Goal: Task Accomplishment & Management: Manage account settings

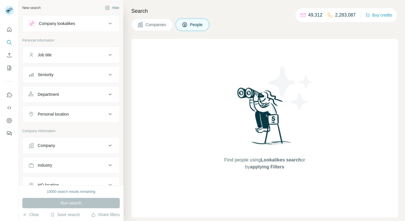
click at [102, 146] on div "Company" at bounding box center [67, 146] width 78 height 6
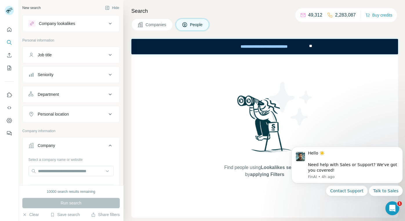
click at [62, 176] on div "Select a company name or website Upload a CSV of company websites. Your list is…" at bounding box center [70, 187] width 85 height 64
click at [60, 168] on input "text" at bounding box center [70, 171] width 85 height 10
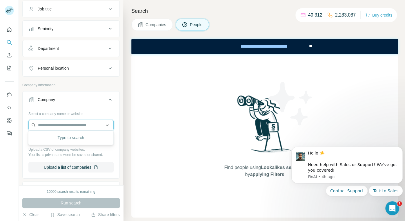
scroll to position [62, 0]
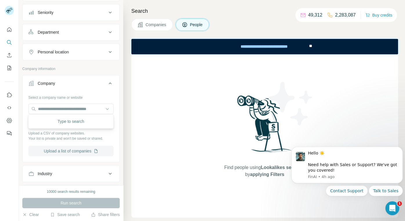
click at [63, 148] on button "Upload a list of companies" at bounding box center [70, 151] width 85 height 10
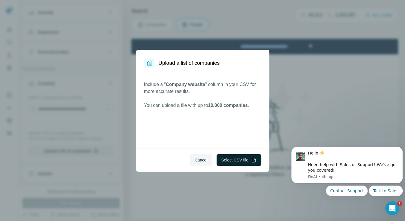
click at [229, 160] on button "Select CSV file" at bounding box center [239, 160] width 44 height 12
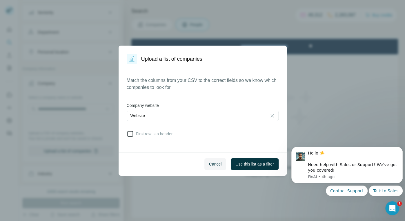
click at [145, 132] on span "First row is a header" at bounding box center [153, 134] width 39 height 6
click at [145, 133] on span "First row is a header" at bounding box center [153, 134] width 39 height 6
click at [253, 166] on span "Use this list as a filter" at bounding box center [255, 164] width 38 height 6
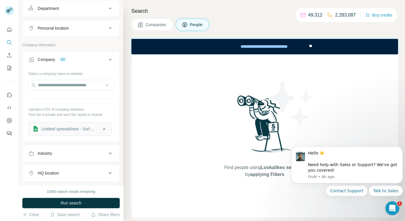
scroll to position [88, 0]
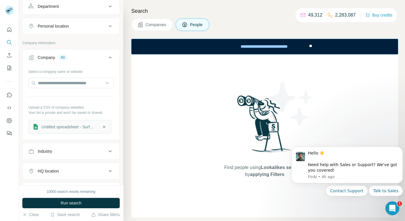
click at [59, 195] on div "10000 search results remaining Run search Clear Save search Share filters" at bounding box center [71, 203] width 104 height 36
click at [57, 201] on button "Run search" at bounding box center [71, 203] width 98 height 10
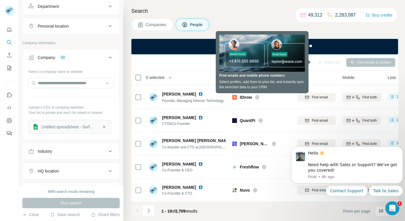
scroll to position [0, 0]
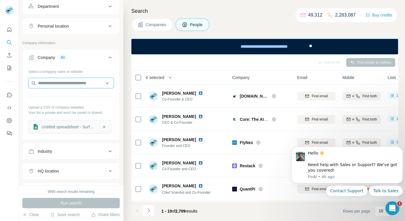
click at [91, 82] on input "text" at bounding box center [70, 83] width 85 height 10
click at [71, 125] on div "Untitled spreadsheet - Surfe Import D" at bounding box center [69, 127] width 55 height 6
click at [69, 86] on input "text" at bounding box center [70, 83] width 85 height 10
click at [104, 125] on icon "button" at bounding box center [104, 126] width 3 height 3
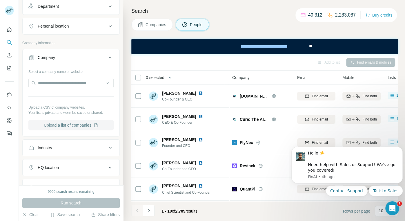
click at [102, 125] on button "Upload a list of companies" at bounding box center [70, 125] width 85 height 10
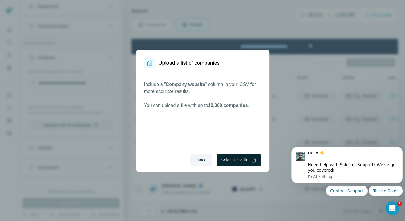
click at [240, 159] on button "Select CSV file" at bounding box center [239, 160] width 44 height 12
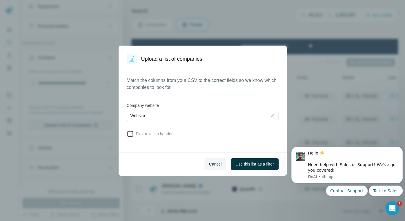
click at [132, 134] on icon at bounding box center [130, 133] width 7 height 7
click at [246, 165] on span "Use this list as a filter" at bounding box center [255, 164] width 38 height 6
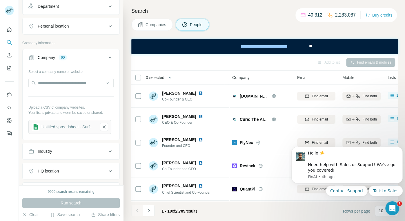
click at [108, 58] on icon at bounding box center [110, 57] width 7 height 7
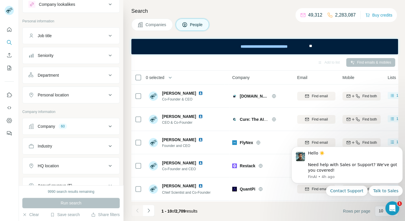
scroll to position [18, 0]
click at [109, 35] on icon at bounding box center [110, 36] width 7 height 7
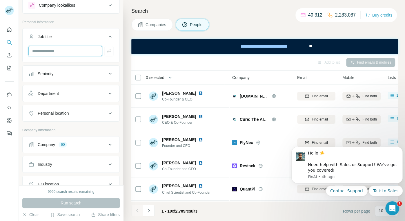
click at [78, 53] on input "text" at bounding box center [65, 51] width 74 height 10
type input "*******"
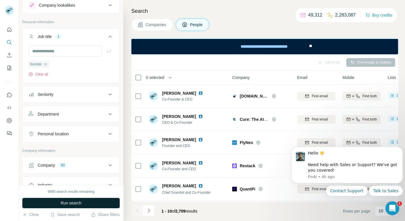
click at [66, 206] on span "Run search" at bounding box center [71, 203] width 21 height 6
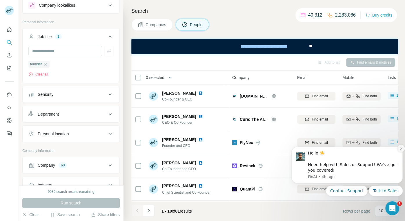
click at [402, 149] on icon "Dismiss notification" at bounding box center [401, 148] width 2 height 2
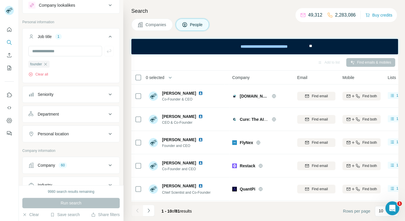
click at [152, 29] on button "Companies" at bounding box center [152, 25] width 42 height 12
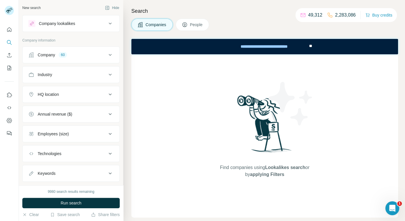
click at [114, 53] on button "Company 60" at bounding box center [71, 55] width 97 height 14
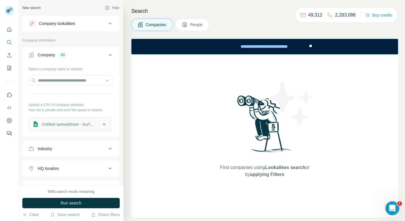
click at [188, 21] on button "People" at bounding box center [193, 25] width 34 height 12
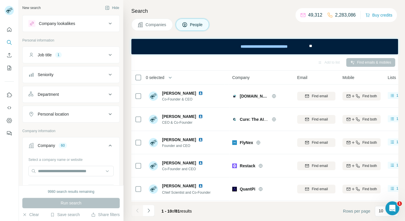
click at [112, 144] on icon at bounding box center [110, 145] width 7 height 7
click at [157, 29] on button "Companies" at bounding box center [152, 25] width 42 height 12
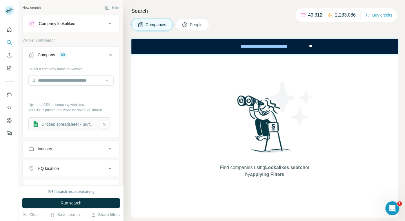
click at [109, 55] on icon at bounding box center [110, 55] width 3 height 2
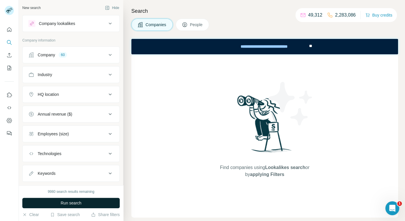
click at [66, 205] on span "Run search" at bounding box center [71, 203] width 21 height 6
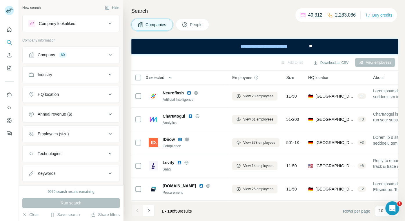
click at [101, 132] on div "Employees (size)" at bounding box center [67, 134] width 78 height 6
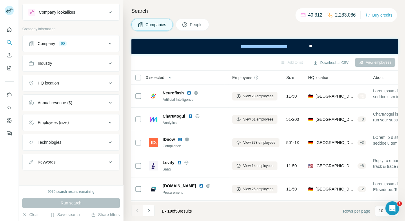
click at [198, 22] on span "People" at bounding box center [196, 25] width 13 height 6
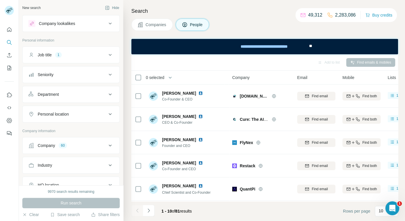
click at [108, 55] on icon at bounding box center [110, 54] width 7 height 7
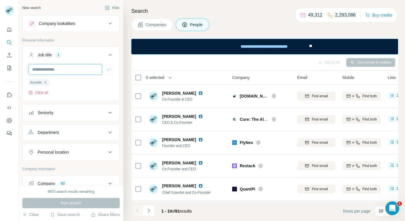
click at [80, 69] on input "text" at bounding box center [65, 69] width 74 height 10
type input "*********"
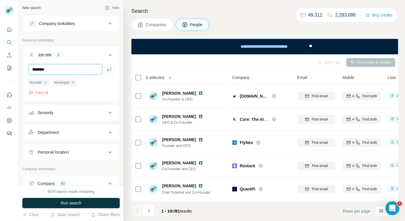
type input "********"
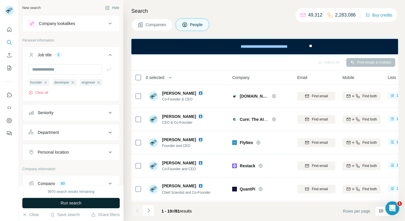
click at [59, 203] on button "Run search" at bounding box center [71, 203] width 98 height 10
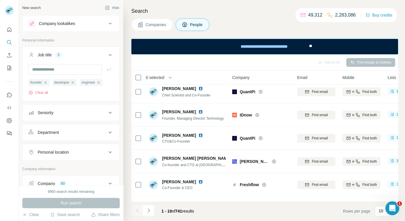
scroll to position [115, 0]
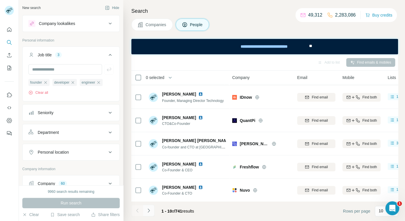
click at [147, 210] on icon "Navigate to next page" at bounding box center [149, 211] width 6 height 6
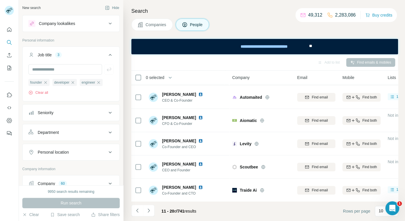
click at [160, 75] on span "0 selected" at bounding box center [155, 78] width 19 height 6
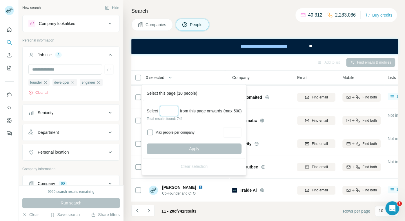
click at [167, 108] on input "Select a number (up to 500)" at bounding box center [169, 111] width 19 height 10
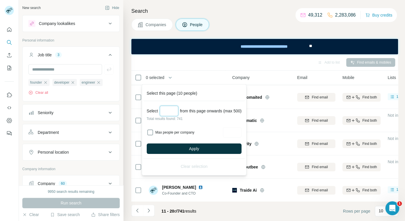
type input "*"
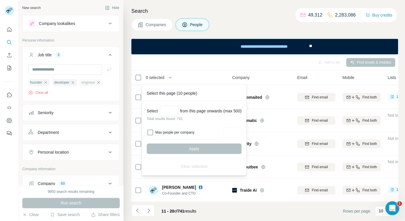
click at [96, 84] on icon "button" at bounding box center [98, 82] width 5 height 5
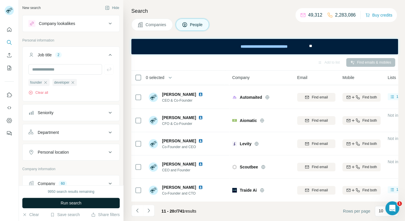
click at [89, 203] on button "Run search" at bounding box center [71, 203] width 98 height 10
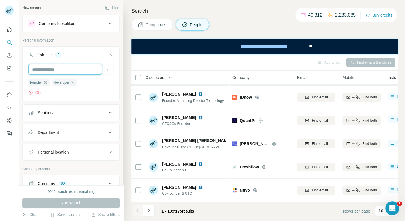
click at [68, 70] on input "text" at bounding box center [65, 69] width 74 height 10
type input "********"
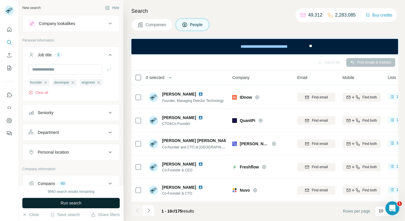
click at [64, 201] on span "Run search" at bounding box center [71, 203] width 21 height 6
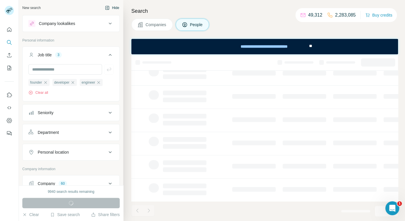
click at [114, 8] on button "Hide" at bounding box center [112, 7] width 22 height 9
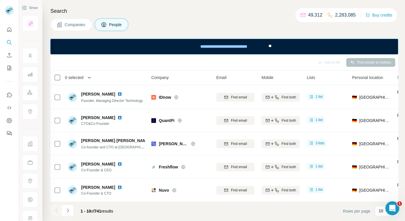
click at [84, 74] on button "button" at bounding box center [90, 78] width 12 height 12
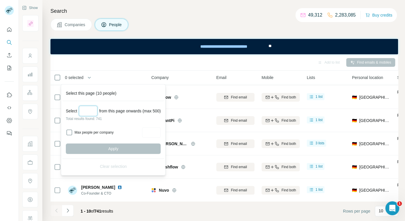
click at [84, 113] on input "Select a number (up to 500)" at bounding box center [88, 111] width 19 height 10
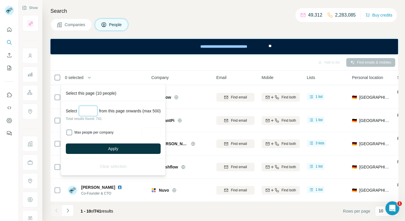
type input "***"
click at [82, 132] on label "Max people per company" at bounding box center [108, 132] width 66 height 5
click at [100, 133] on label "Max people per company" at bounding box center [108, 132] width 66 height 5
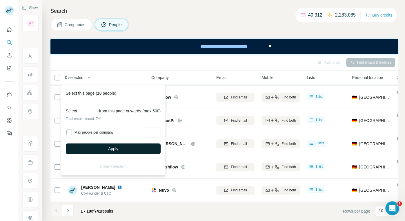
click at [104, 148] on button "Apply" at bounding box center [113, 148] width 95 height 10
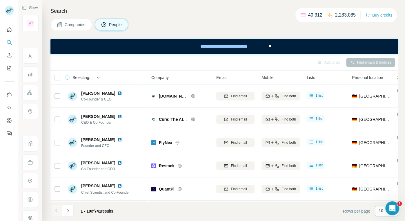
click at [383, 212] on p "10" at bounding box center [381, 211] width 5 height 6
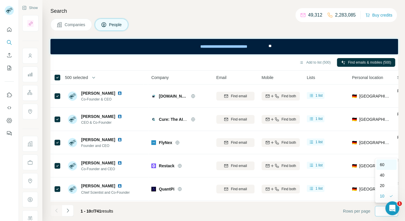
click at [383, 165] on p "60" at bounding box center [382, 165] width 5 height 6
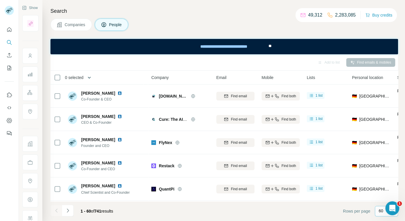
click at [89, 78] on icon "button" at bounding box center [89, 78] width 6 height 6
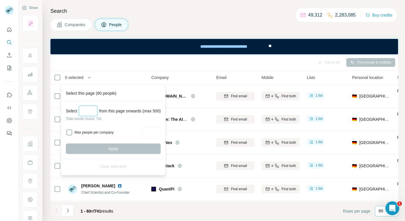
click at [85, 109] on input "Select a number (up to 500)" at bounding box center [88, 111] width 19 height 10
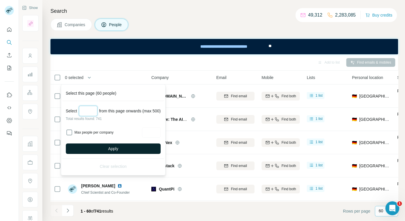
type input "***"
click at [97, 149] on button "Apply" at bounding box center [113, 148] width 95 height 10
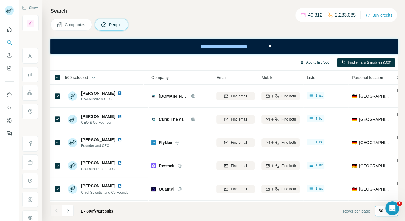
click at [326, 63] on button "Add to list (500)" at bounding box center [314, 62] width 39 height 9
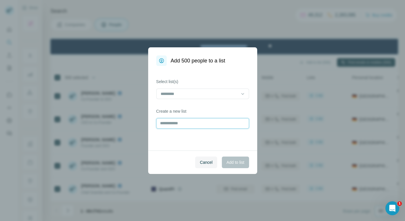
click at [189, 125] on input "text" at bounding box center [202, 123] width 93 height 10
type input "**********"
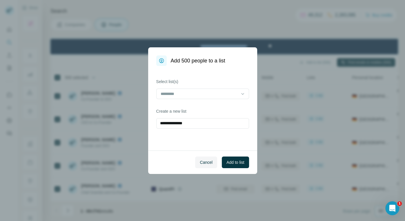
click at [192, 137] on div "**********" at bounding box center [202, 108] width 109 height 84
click at [241, 161] on span "Add to list" at bounding box center [236, 162] width 18 height 6
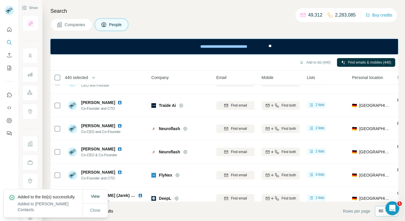
scroll to position [129, 0]
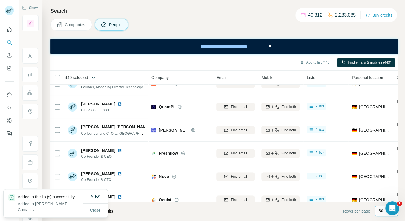
click at [94, 79] on icon "button" at bounding box center [94, 78] width 6 height 6
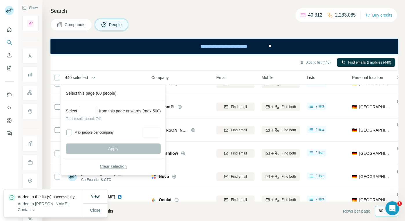
click at [111, 164] on span "Clear selection" at bounding box center [113, 166] width 27 height 6
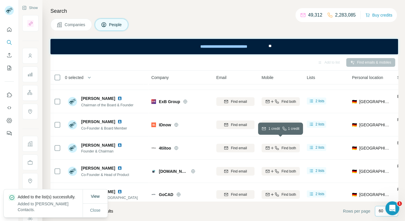
scroll to position [1276, 0]
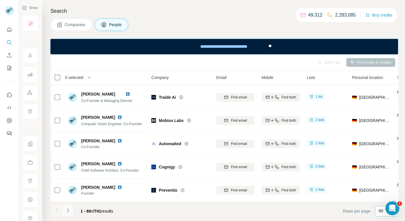
click at [73, 210] on button "Navigate to next page" at bounding box center [68, 211] width 12 height 12
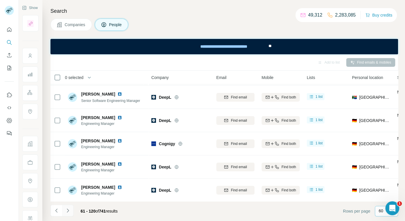
click at [68, 210] on icon "Navigate to next page" at bounding box center [68, 210] width 2 height 4
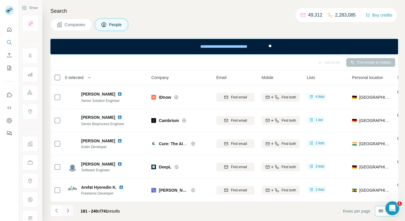
click at [68, 210] on icon "Navigate to next page" at bounding box center [68, 210] width 2 height 4
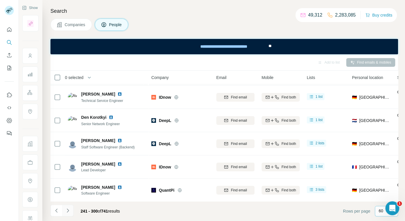
click at [68, 210] on icon "Navigate to next page" at bounding box center [68, 210] width 2 height 4
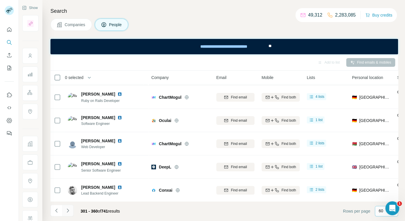
click at [68, 210] on icon "Navigate to next page" at bounding box center [68, 210] width 2 height 4
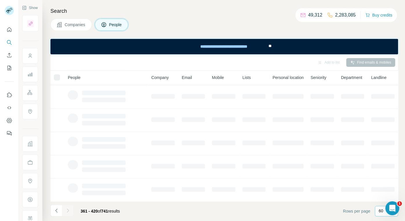
click at [68, 210] on icon "Navigate to next page" at bounding box center [68, 210] width 2 height 4
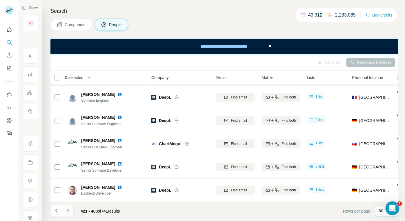
click at [68, 210] on icon "Navigate to next page" at bounding box center [68, 210] width 2 height 4
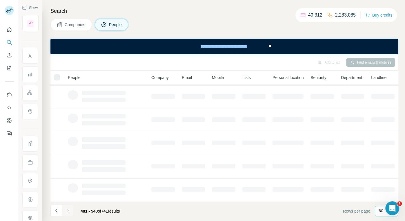
scroll to position [115, 0]
click at [382, 215] on div "60" at bounding box center [386, 211] width 15 height 10
click at [383, 187] on p "20" at bounding box center [382, 188] width 5 height 6
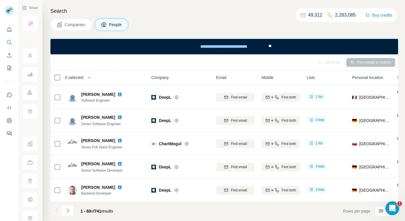
scroll to position [347, 0]
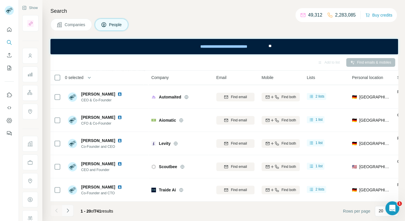
click at [65, 212] on icon "Navigate to next page" at bounding box center [68, 211] width 6 height 6
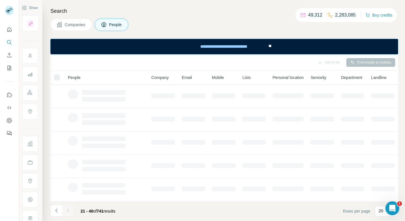
click at [65, 212] on icon "Navigate to next page" at bounding box center [68, 211] width 6 height 6
click at [65, 212] on div at bounding box center [68, 211] width 12 height 12
click at [65, 212] on icon "Navigate to next page" at bounding box center [68, 211] width 6 height 6
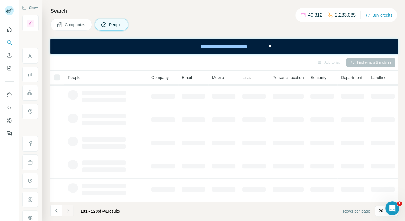
click at [65, 212] on div at bounding box center [68, 211] width 12 height 12
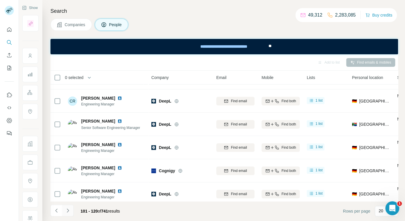
click at [65, 212] on icon "Navigate to next page" at bounding box center [68, 211] width 6 height 6
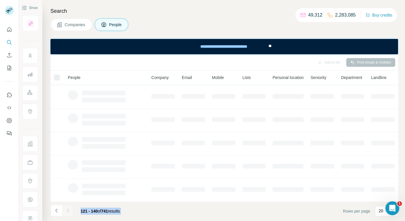
click at [65, 212] on div at bounding box center [68, 211] width 12 height 12
click at [65, 212] on icon "Navigate to next page" at bounding box center [68, 211] width 6 height 6
click at [65, 212] on div at bounding box center [68, 211] width 12 height 12
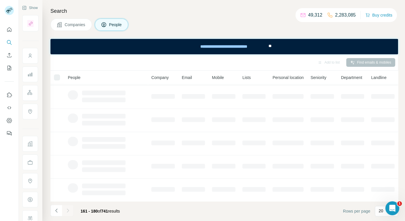
click at [65, 212] on icon "Navigate to next page" at bounding box center [68, 211] width 6 height 6
click at [65, 212] on div at bounding box center [68, 211] width 12 height 12
click at [65, 212] on icon "Navigate to next page" at bounding box center [68, 211] width 6 height 6
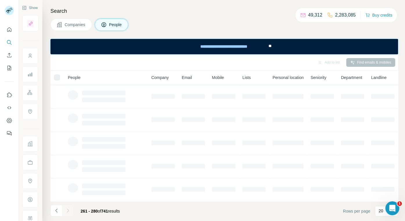
click at [65, 212] on div at bounding box center [68, 211] width 12 height 12
click at [65, 212] on icon "Navigate to next page" at bounding box center [68, 211] width 6 height 6
click at [65, 212] on div at bounding box center [68, 211] width 12 height 12
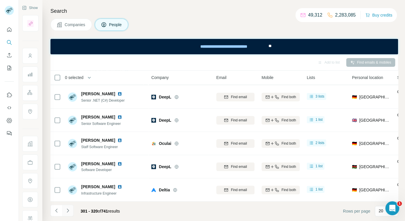
click at [65, 212] on icon "Navigate to next page" at bounding box center [68, 211] width 6 height 6
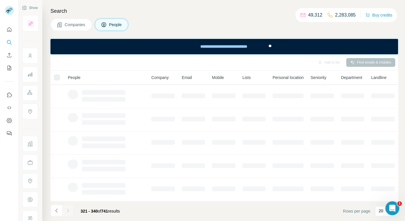
click at [65, 212] on div at bounding box center [68, 211] width 12 height 12
click at [65, 212] on icon "Navigate to next page" at bounding box center [68, 211] width 6 height 6
click at [65, 212] on div at bounding box center [68, 211] width 12 height 12
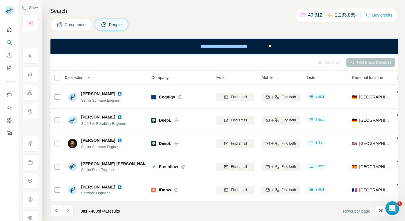
click at [65, 212] on icon "Navigate to next page" at bounding box center [68, 211] width 6 height 6
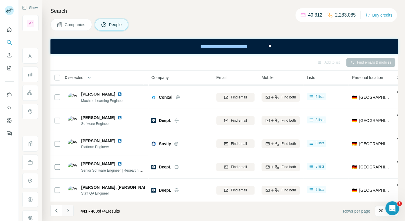
click at [65, 212] on icon "Navigate to next page" at bounding box center [68, 211] width 6 height 6
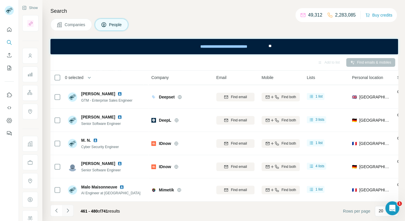
click at [65, 212] on icon "Navigate to next page" at bounding box center [68, 211] width 6 height 6
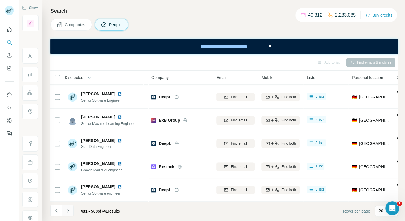
click at [65, 212] on icon "Navigate to next page" at bounding box center [68, 211] width 6 height 6
click at [60, 83] on th "0 selected" at bounding box center [97, 78] width 93 height 14
click at [59, 81] on th "0 selected" at bounding box center [97, 78] width 93 height 14
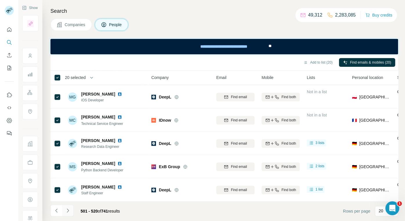
click at [66, 209] on icon "Navigate to next page" at bounding box center [68, 211] width 6 height 6
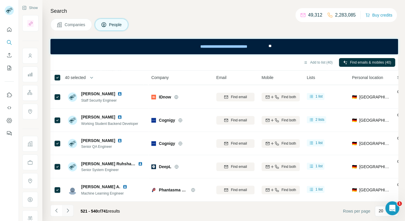
click at [70, 212] on icon "Navigate to next page" at bounding box center [68, 211] width 6 height 6
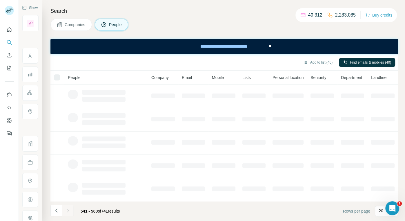
scroll to position [115, 0]
click at [56, 76] on div at bounding box center [57, 77] width 6 height 6
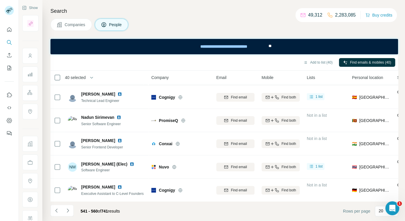
scroll to position [347, 0]
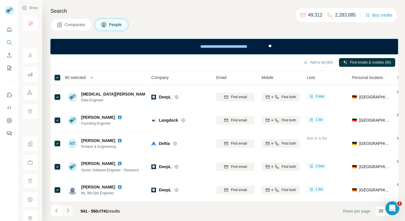
click at [68, 210] on icon "Navigate to next page" at bounding box center [68, 211] width 6 height 6
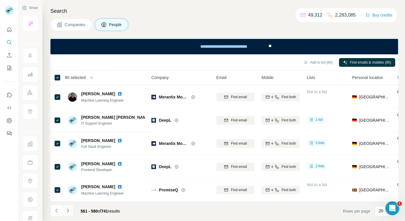
click at [66, 209] on icon "Navigate to next page" at bounding box center [68, 211] width 6 height 6
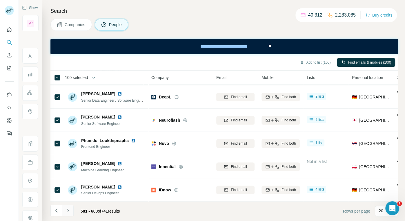
click at [69, 206] on button "Navigate to next page" at bounding box center [68, 211] width 12 height 12
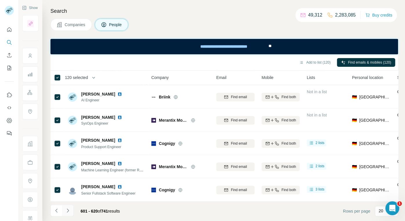
click at [68, 210] on icon "Navigate to next page" at bounding box center [68, 211] width 6 height 6
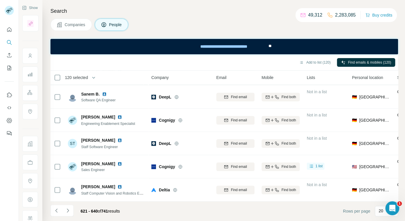
click at [55, 81] on th "120 selected" at bounding box center [97, 78] width 93 height 14
click at [67, 213] on icon "Navigate to next page" at bounding box center [68, 211] width 6 height 6
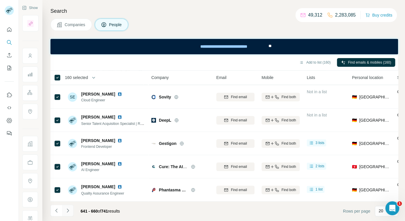
click at [71, 208] on button "Navigate to next page" at bounding box center [68, 211] width 12 height 12
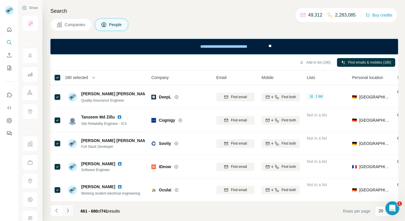
click at [71, 213] on button "Navigate to next page" at bounding box center [68, 211] width 12 height 12
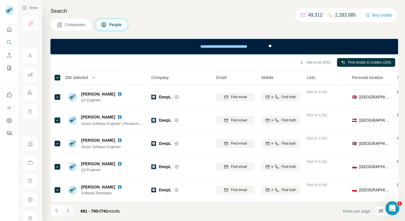
click at [66, 208] on icon "Navigate to next page" at bounding box center [68, 211] width 6 height 6
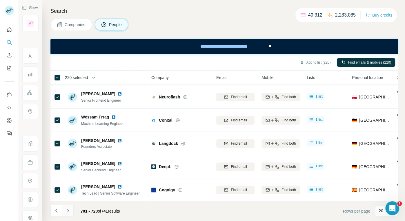
click at [69, 210] on icon "Navigate to next page" at bounding box center [68, 211] width 6 height 6
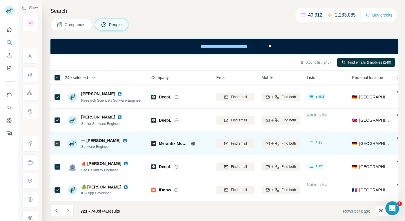
scroll to position [0, 0]
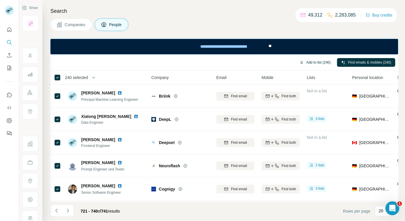
click at [322, 60] on button "Add to list (240)" at bounding box center [314, 62] width 39 height 9
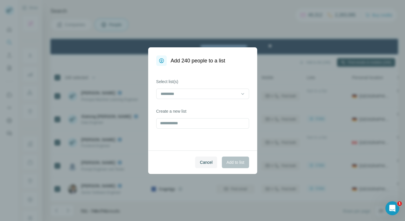
click at [227, 99] on div at bounding box center [202, 95] width 93 height 12
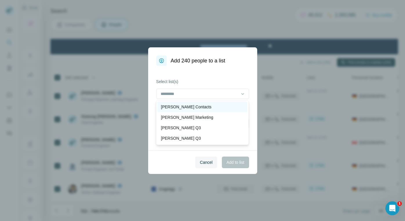
click at [210, 105] on div "[PERSON_NAME] Contacts" at bounding box center [202, 107] width 83 height 6
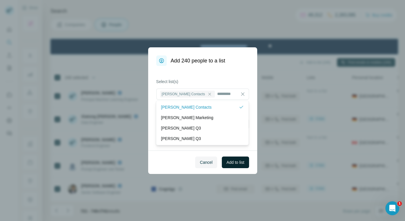
click at [233, 162] on span "Add to list" at bounding box center [236, 162] width 18 height 6
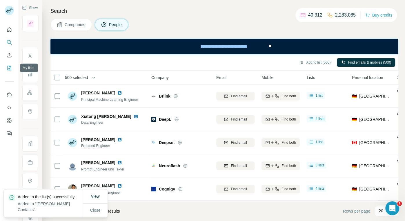
click at [10, 70] on icon "My lists" at bounding box center [10, 68] width 4 height 5
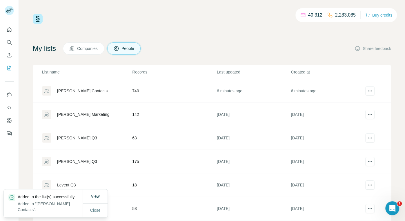
click at [91, 89] on div "[PERSON_NAME] Contacts" at bounding box center [87, 90] width 90 height 9
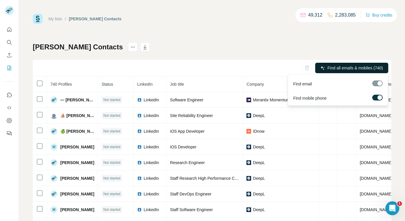
click at [361, 67] on span "Find all emails & mobiles (740)" at bounding box center [355, 68] width 55 height 6
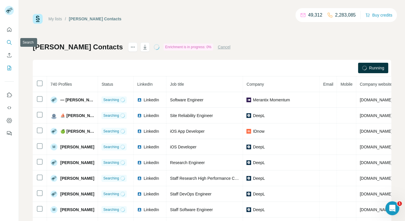
click at [8, 44] on icon "Search" at bounding box center [9, 42] width 6 height 6
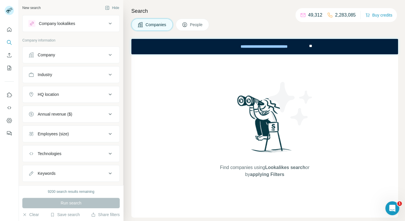
click at [62, 57] on div "Company" at bounding box center [67, 55] width 78 height 6
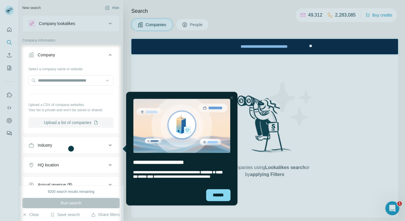
click at [77, 121] on button "Upload a list of companies" at bounding box center [70, 122] width 85 height 10
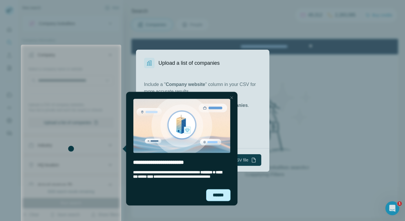
click at [219, 194] on div "******" at bounding box center [218, 195] width 24 height 12
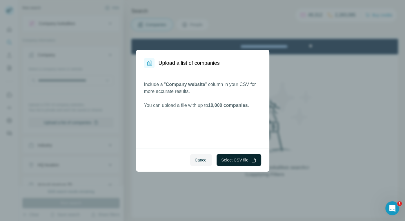
click at [228, 156] on button "Select CSV file" at bounding box center [239, 160] width 44 height 12
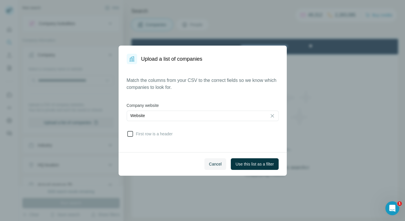
click at [133, 136] on icon at bounding box center [130, 133] width 7 height 7
click at [257, 165] on span "Use this list as a filter" at bounding box center [255, 164] width 38 height 6
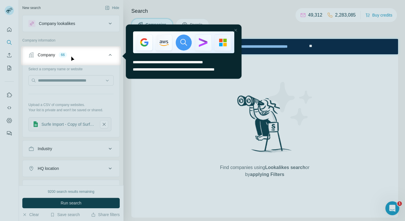
click at [236, 31] on div "Close Step" at bounding box center [235, 30] width 7 height 7
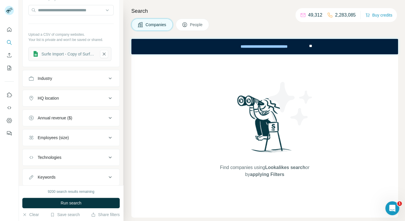
scroll to position [85, 0]
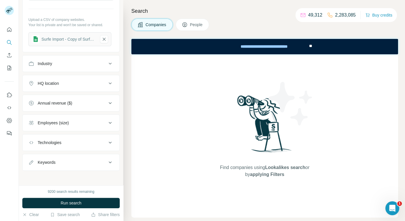
click at [56, 121] on div "Employees (size)" at bounding box center [53, 123] width 31 height 6
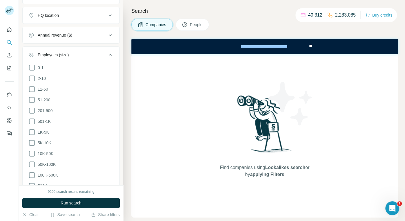
click at [112, 55] on icon at bounding box center [110, 54] width 7 height 7
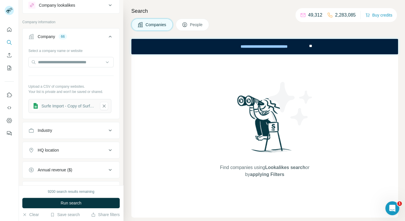
scroll to position [0, 0]
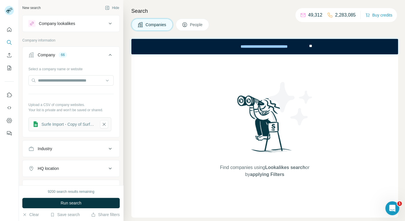
click at [112, 55] on icon at bounding box center [110, 54] width 7 height 7
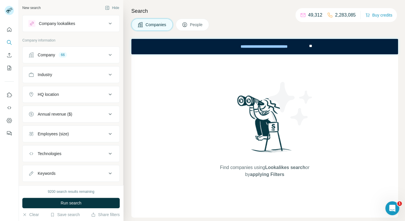
click at [182, 27] on button "People" at bounding box center [193, 25] width 34 height 12
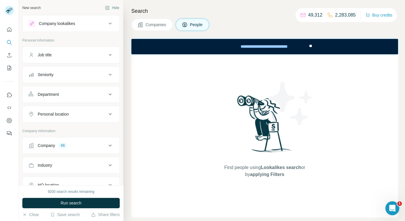
click at [108, 51] on button "Job title" at bounding box center [71, 55] width 97 height 14
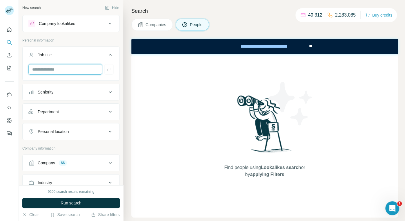
click at [82, 69] on input "text" at bounding box center [65, 69] width 74 height 10
type input "*******"
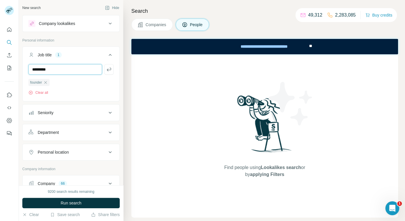
type input "*********"
click at [100, 83] on icon "button" at bounding box center [101, 82] width 5 height 5
click at [75, 70] on input "text" at bounding box center [65, 69] width 74 height 10
type input "********"
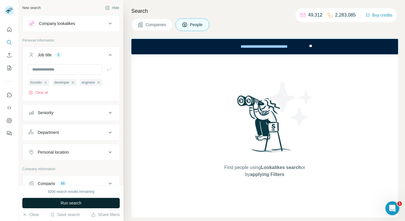
click at [69, 206] on button "Run search" at bounding box center [71, 203] width 98 height 10
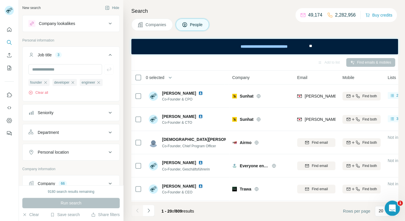
click at [387, 206] on div "Open Intercom Messenger" at bounding box center [391, 207] width 19 height 19
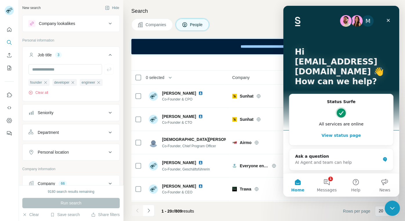
click at [393, 210] on icon "Close Intercom Messenger" at bounding box center [391, 207] width 7 height 7
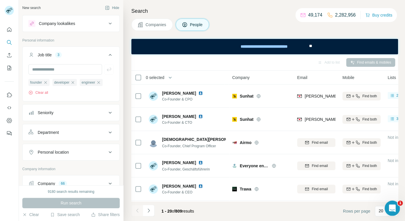
drag, startPoint x: 393, startPoint y: 209, endPoint x: 257, endPoint y: 83, distance: 185.9
click at [385, 200] on html at bounding box center [392, 207] width 14 height 14
click at [389, 213] on div "Open Intercom Messenger" at bounding box center [391, 207] width 19 height 19
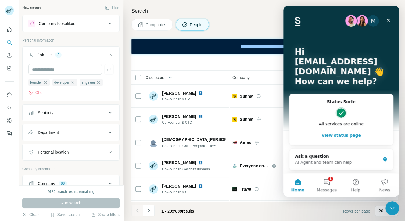
click at [299, 19] on img "Intercom messenger" at bounding box center [298, 21] width 6 height 9
click at [269, 219] on footer "1 - 20 of 809 results Rows per page 20" at bounding box center [264, 211] width 267 height 20
click at [272, 206] on footer "1 - 20 of 809 results Rows per page 20" at bounding box center [264, 211] width 267 height 20
click at [332, 184] on button "1 Messages" at bounding box center [327, 184] width 29 height 23
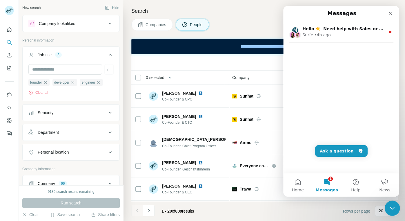
click at [391, 206] on icon "Close Intercom Messenger" at bounding box center [391, 207] width 7 height 7
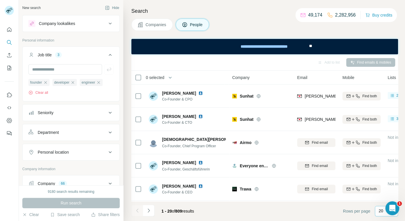
click at [382, 211] on p "20" at bounding box center [381, 211] width 5 height 6
click at [381, 169] on p "60" at bounding box center [382, 167] width 5 height 6
click at [166, 77] on button "button" at bounding box center [171, 78] width 12 height 12
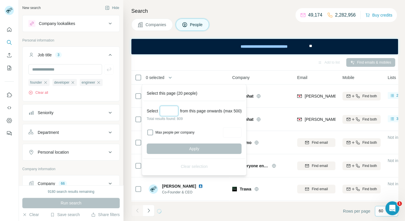
click at [167, 107] on input "Select a number (up to 500)" at bounding box center [169, 111] width 19 height 10
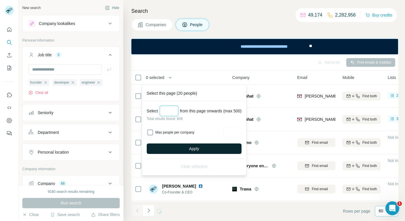
type input "***"
click at [172, 150] on button "Apply" at bounding box center [194, 148] width 95 height 10
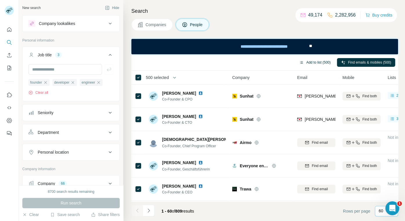
click at [310, 64] on button "Add to list (500)" at bounding box center [314, 62] width 39 height 9
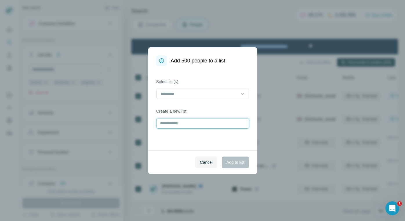
click at [190, 123] on input "text" at bounding box center [202, 123] width 93 height 10
type input "**********"
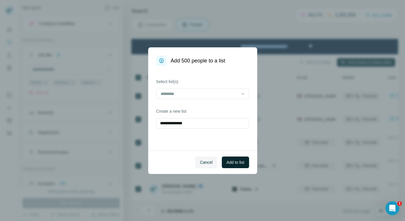
click at [235, 164] on span "Add to list" at bounding box center [236, 162] width 18 height 6
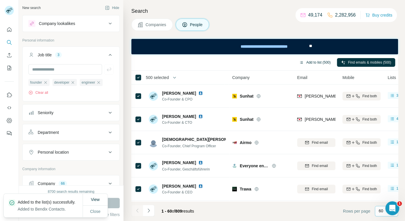
click at [314, 64] on button "Add to list (500)" at bounding box center [314, 62] width 39 height 9
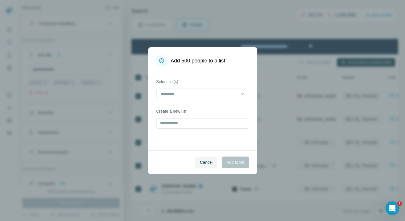
click at [208, 169] on div "Cancel Add to list" at bounding box center [202, 162] width 109 height 24
click at [208, 166] on button "Cancel" at bounding box center [206, 162] width 22 height 12
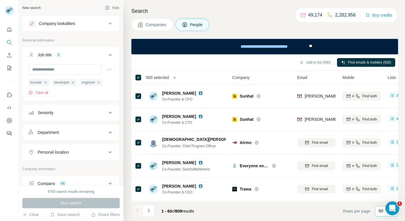
click at [158, 81] on th "500 selected" at bounding box center [177, 78] width 93 height 14
click at [156, 76] on span "500 selected" at bounding box center [157, 78] width 23 height 6
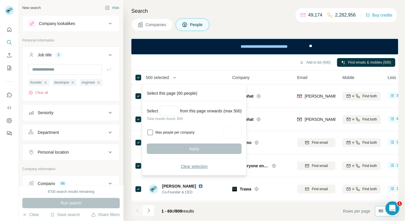
click at [177, 165] on button "Clear selection" at bounding box center [194, 166] width 95 height 10
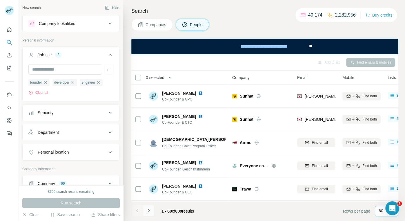
click at [152, 209] on button "Navigate to next page" at bounding box center [149, 211] width 12 height 12
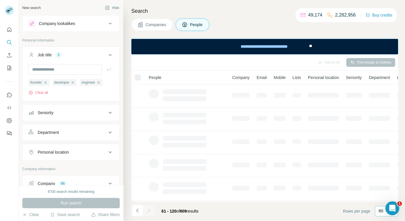
click at [152, 209] on button "Navigate to next page" at bounding box center [149, 211] width 12 height 12
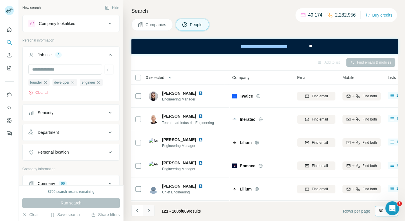
click at [149, 210] on icon "Navigate to next page" at bounding box center [149, 210] width 2 height 4
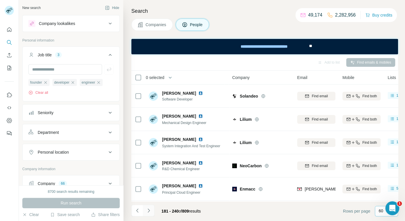
click at [149, 210] on icon "Navigate to next page" at bounding box center [149, 210] width 2 height 4
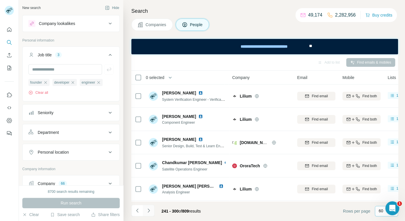
click at [149, 210] on icon "Navigate to next page" at bounding box center [149, 210] width 2 height 4
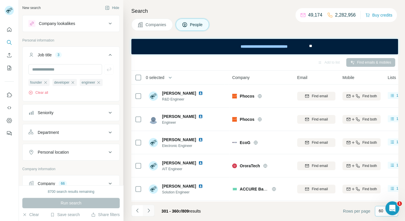
click at [149, 210] on icon "Navigate to next page" at bounding box center [149, 210] width 2 height 4
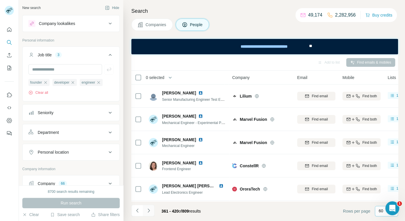
click at [149, 210] on icon "Navigate to next page" at bounding box center [149, 211] width 6 height 6
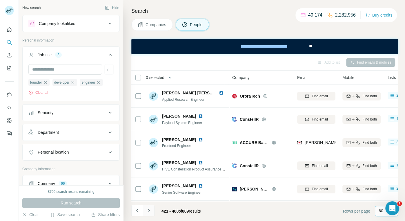
click at [149, 210] on icon "Navigate to next page" at bounding box center [149, 211] width 6 height 6
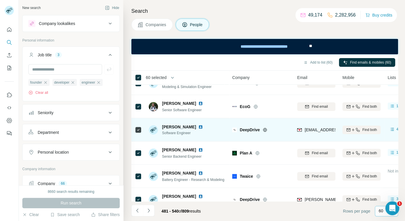
scroll to position [384, 0]
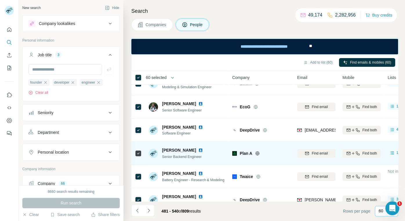
click at [138, 150] on icon at bounding box center [138, 153] width 7 height 7
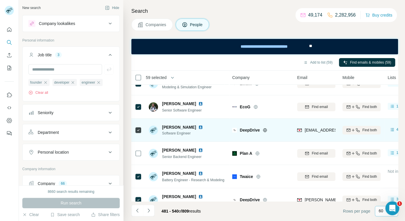
click at [140, 127] on icon at bounding box center [138, 130] width 7 height 7
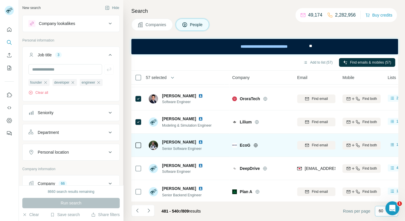
scroll to position [343, 0]
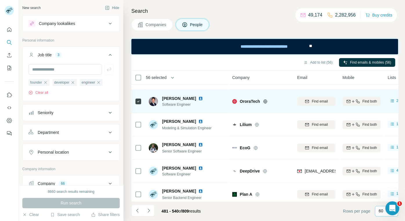
click at [139, 104] on icon at bounding box center [138, 101] width 7 height 7
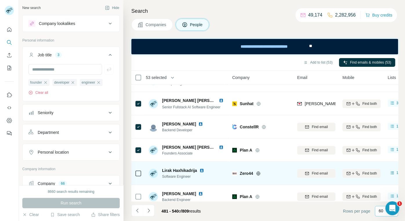
scroll to position [223, 0]
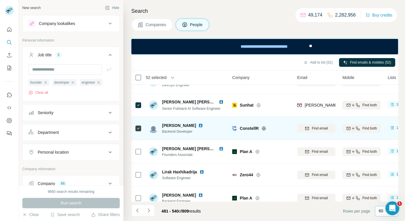
click at [141, 126] on icon at bounding box center [138, 128] width 7 height 7
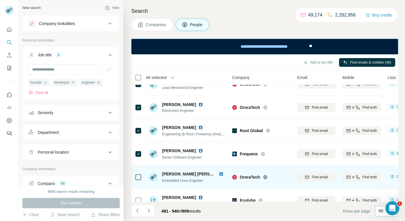
scroll to position [102, 0]
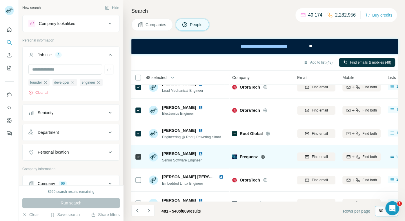
click at [139, 159] on icon at bounding box center [138, 156] width 7 height 7
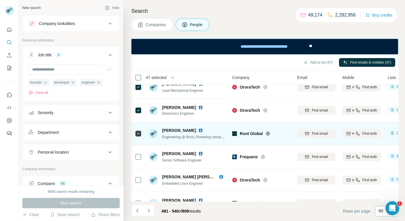
click at [138, 127] on div at bounding box center [138, 133] width 7 height 16
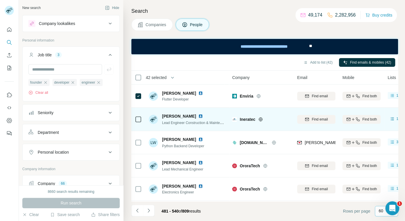
scroll to position [0, 0]
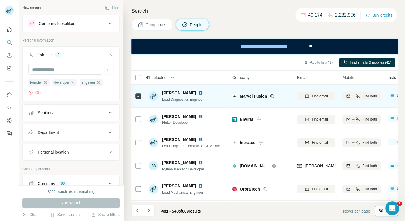
click at [136, 91] on div at bounding box center [138, 96] width 7 height 16
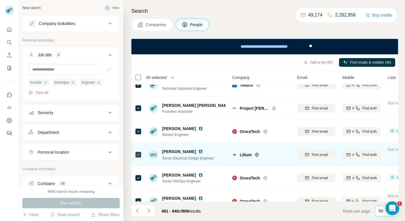
scroll to position [1276, 0]
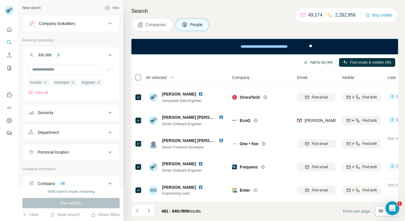
click at [324, 64] on button "Add to list (40)" at bounding box center [318, 62] width 37 height 9
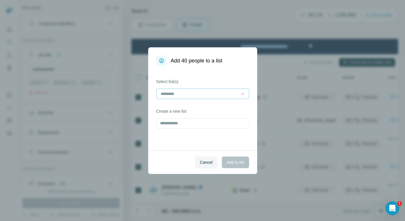
click at [232, 91] on input at bounding box center [199, 94] width 78 height 6
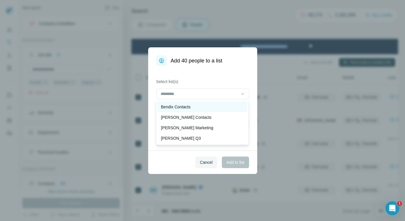
click at [212, 105] on div "Bendix Contacts" at bounding box center [202, 107] width 83 height 6
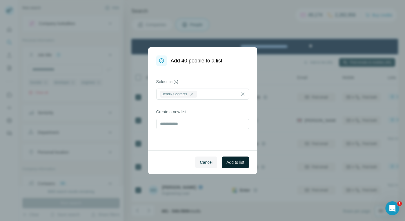
click at [240, 164] on span "Add to list" at bounding box center [236, 162] width 18 height 6
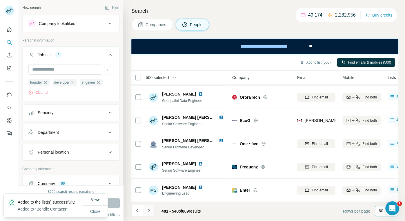
click at [149, 212] on icon "Navigate to next page" at bounding box center [149, 211] width 6 height 6
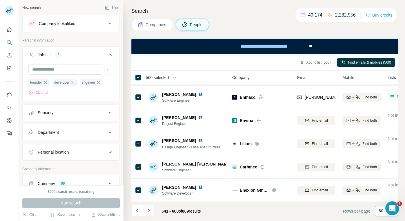
click at [150, 208] on icon "Navigate to next page" at bounding box center [149, 211] width 6 height 6
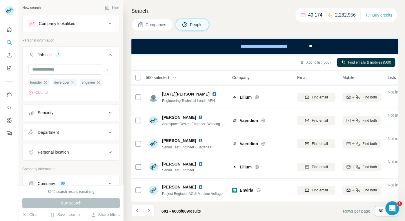
click at [161, 76] on span "560 selected" at bounding box center [157, 78] width 23 height 6
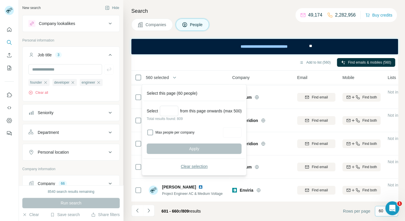
click at [180, 167] on button "Clear selection" at bounding box center [194, 166] width 95 height 10
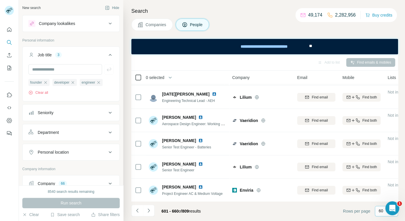
click at [135, 76] on icon at bounding box center [138, 77] width 7 height 7
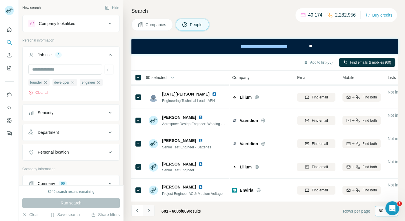
click at [150, 209] on icon "Navigate to next page" at bounding box center [149, 211] width 6 height 6
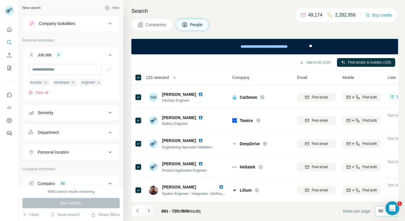
click at [148, 213] on icon "Navigate to next page" at bounding box center [149, 211] width 6 height 6
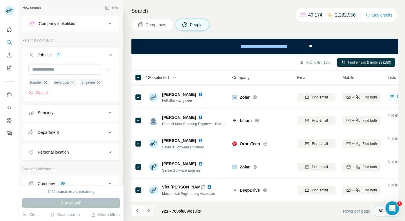
click at [149, 214] on button "Navigate to next page" at bounding box center [149, 211] width 12 height 12
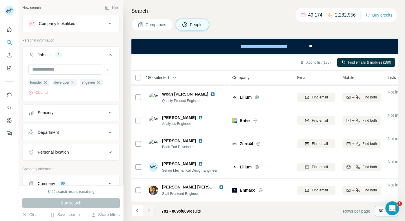
scroll to position [556, 0]
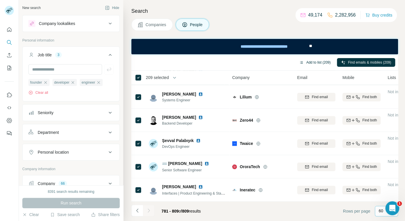
click at [326, 61] on button "Add to list (209)" at bounding box center [314, 62] width 39 height 9
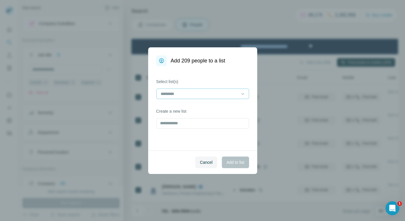
click at [239, 92] on div at bounding box center [202, 94] width 93 height 10
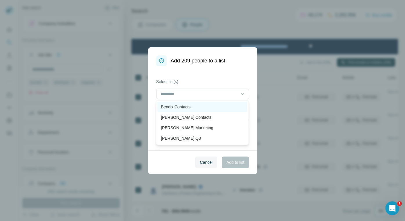
click at [215, 107] on div "Bendix Contacts" at bounding box center [202, 107] width 83 height 6
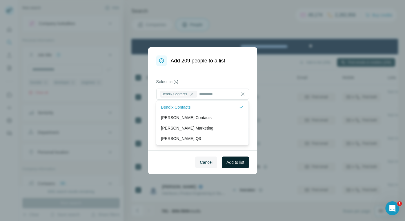
click at [235, 166] on button "Add to list" at bounding box center [235, 162] width 27 height 12
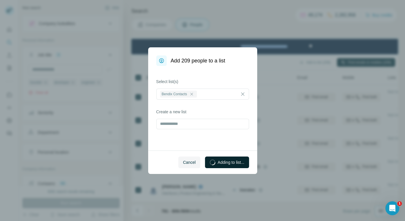
click at [235, 166] on button "Adding to list..." at bounding box center [227, 162] width 44 height 12
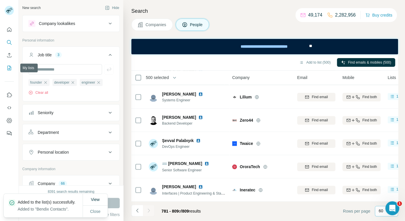
click at [6, 69] on button "My lists" at bounding box center [9, 68] width 9 height 10
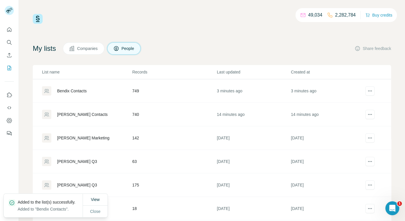
click at [94, 91] on div "Bendix Contacts" at bounding box center [87, 90] width 90 height 9
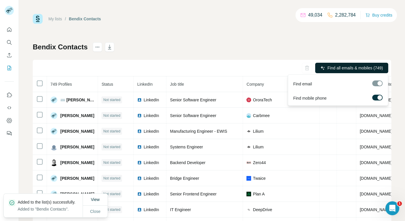
click at [338, 69] on span "Find all emails & mobiles (749)" at bounding box center [355, 68] width 55 height 6
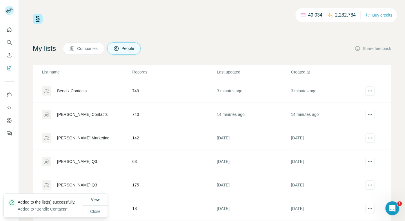
click at [75, 113] on div "[PERSON_NAME] Contacts" at bounding box center [82, 114] width 51 height 6
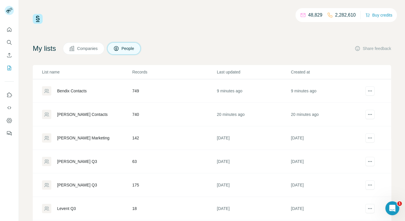
click at [80, 94] on div "Bendix Contacts" at bounding box center [87, 90] width 90 height 9
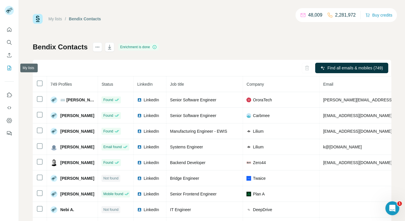
click at [9, 66] on icon "My lists" at bounding box center [9, 68] width 3 height 4
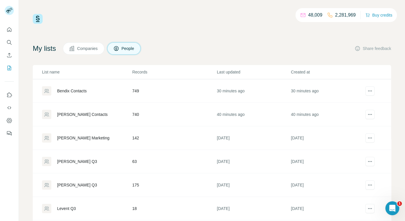
click at [71, 90] on div "Bendix Contacts" at bounding box center [72, 91] width 30 height 6
click at [82, 92] on div "Bendix Contacts" at bounding box center [72, 91] width 30 height 6
click at [75, 91] on div "Bendix Contacts" at bounding box center [72, 91] width 30 height 6
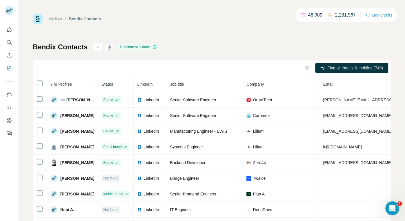
click at [107, 48] on icon "button" at bounding box center [110, 47] width 6 height 6
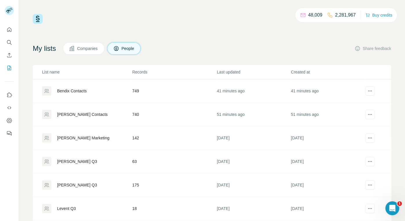
click at [72, 112] on div "[PERSON_NAME] Contacts" at bounding box center [82, 114] width 51 height 6
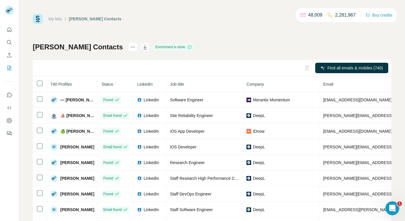
click at [142, 46] on icon "button" at bounding box center [145, 47] width 6 height 6
click at [6, 32] on icon "Quick start" at bounding box center [9, 30] width 6 height 6
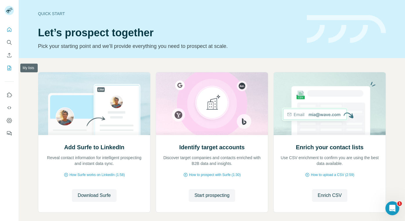
click at [6, 67] on button "My lists" at bounding box center [9, 68] width 9 height 10
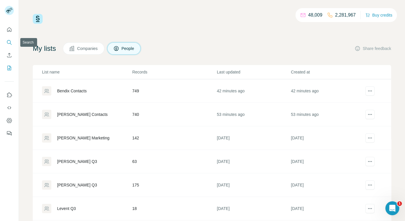
click at [8, 45] on icon "Search" at bounding box center [9, 42] width 6 height 6
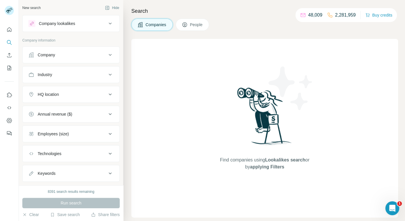
click at [193, 25] on span "People" at bounding box center [196, 25] width 13 height 6
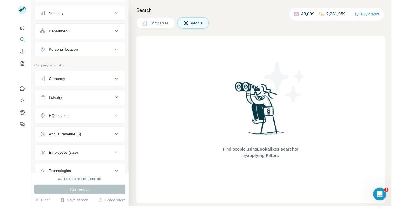
scroll to position [67, 0]
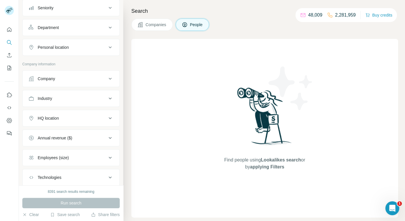
click at [108, 79] on icon at bounding box center [110, 78] width 7 height 7
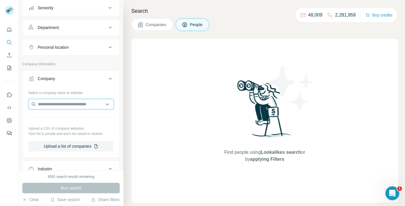
click at [70, 102] on input "text" at bounding box center [70, 104] width 85 height 10
click at [58, 144] on button "Upload a list of companies" at bounding box center [70, 146] width 85 height 10
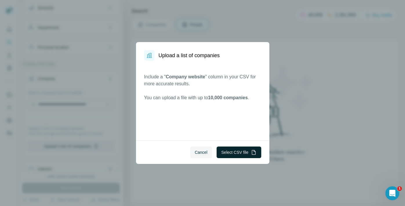
click at [244, 156] on button "Select CSV file" at bounding box center [239, 153] width 44 height 12
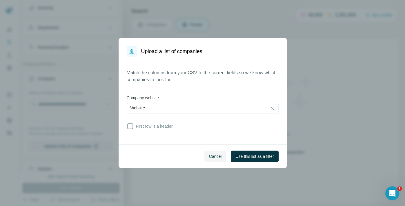
click at [149, 106] on div "Website" at bounding box center [197, 108] width 133 height 6
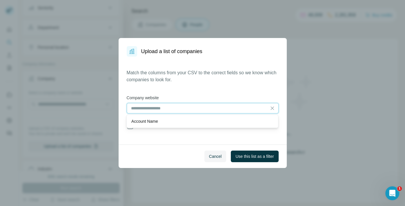
scroll to position [0, 0]
click at [150, 86] on div "Match the columns from your CSV to the correct fields so we know which companie…" at bounding box center [203, 100] width 152 height 62
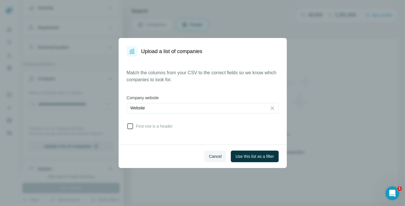
click at [133, 124] on icon at bounding box center [130, 126] width 6 height 6
click at [238, 156] on span "Use this list as a filter" at bounding box center [255, 157] width 38 height 6
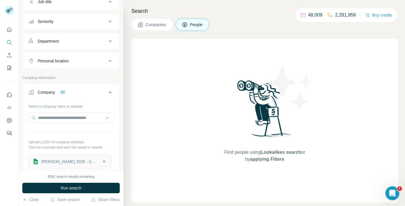
scroll to position [35, 0]
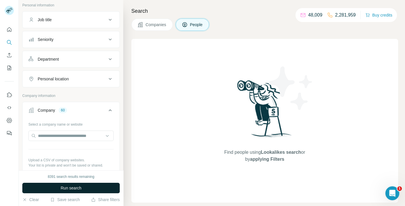
click at [84, 189] on button "Run search" at bounding box center [71, 188] width 98 height 10
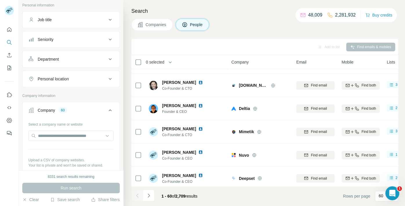
scroll to position [0, 1]
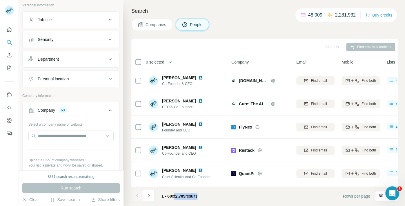
drag, startPoint x: 176, startPoint y: 196, endPoint x: 203, endPoint y: 192, distance: 27.6
click at [202, 192] on div "1 - 60 of 2,709 results" at bounding box center [179, 196] width 45 height 13
click at [183, 198] on span "2,709" at bounding box center [181, 196] width 10 height 5
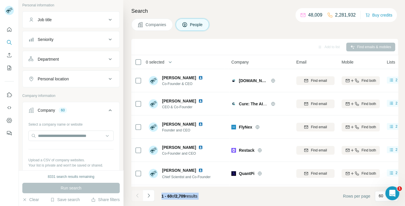
click at [183, 198] on span "2,709" at bounding box center [181, 196] width 10 height 5
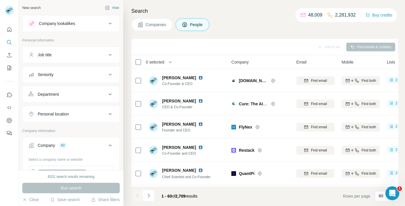
click at [114, 55] on button "Job title" at bounding box center [71, 55] width 97 height 14
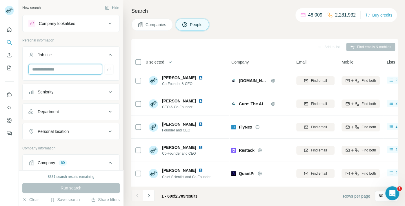
click at [78, 71] on input "text" at bounding box center [65, 69] width 74 height 10
type input "*******"
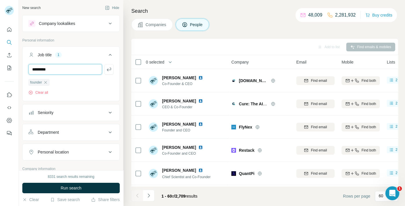
type input "*********"
type input "********"
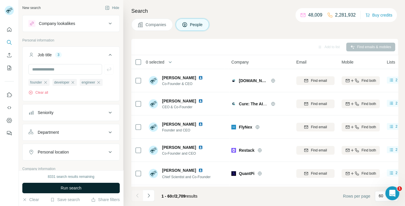
click at [72, 185] on span "Run search" at bounding box center [71, 188] width 21 height 6
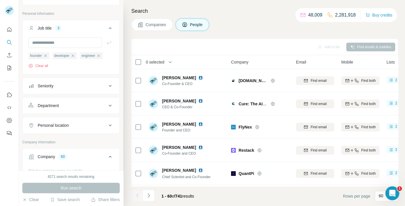
scroll to position [78, 0]
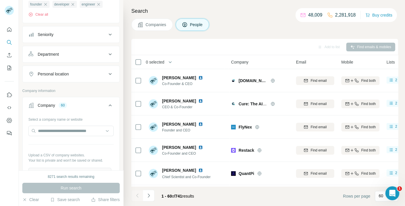
click at [109, 74] on icon at bounding box center [110, 74] width 7 height 7
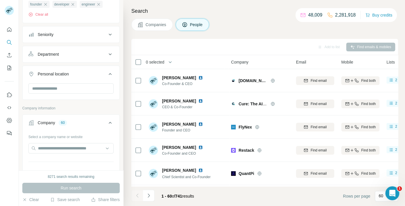
click at [109, 74] on icon at bounding box center [110, 74] width 3 height 2
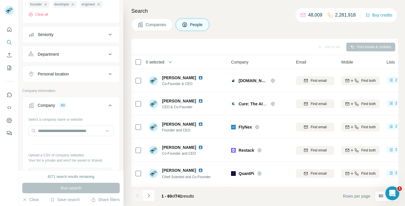
click at [108, 56] on icon at bounding box center [110, 54] width 7 height 7
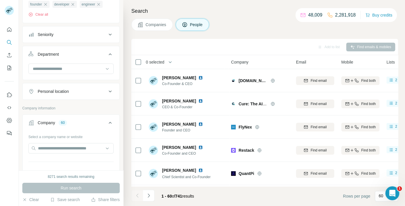
click at [108, 56] on icon at bounding box center [110, 54] width 7 height 7
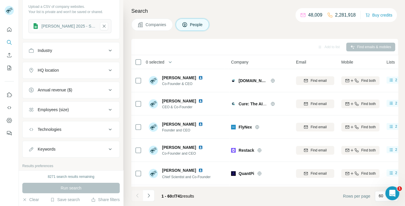
scroll to position [0, 0]
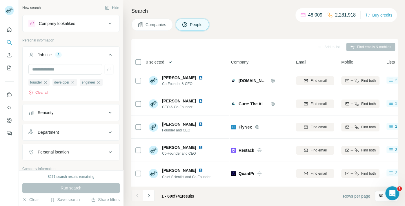
click at [173, 63] on icon "button" at bounding box center [170, 62] width 6 height 6
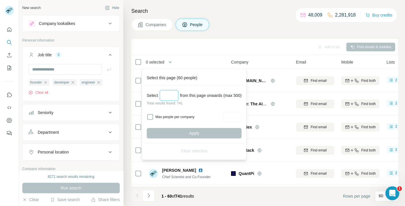
click at [168, 98] on input "Select a number (up to 500)" at bounding box center [169, 95] width 19 height 10
click at [8, 65] on icon "My lists" at bounding box center [9, 68] width 6 height 6
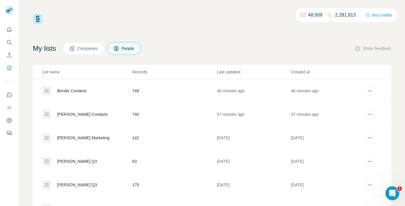
click at [82, 92] on div "Bendix Contacts" at bounding box center [72, 91] width 30 height 6
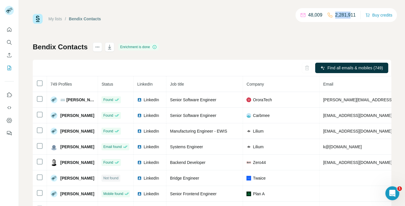
drag, startPoint x: 334, startPoint y: 15, endPoint x: 351, endPoint y: 17, distance: 17.2
click at [351, 17] on div "2,281,911" at bounding box center [341, 15] width 29 height 7
click at [245, 52] on div "Bendix Contacts Enrichment is done Find all emails & mobiles (749) 749 Profiles…" at bounding box center [212, 135] width 359 height 187
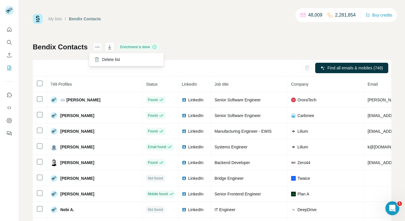
click at [95, 48] on icon "actions" at bounding box center [98, 47] width 6 height 6
click at [200, 66] on div "Find all emails & mobiles (749)" at bounding box center [212, 68] width 359 height 17
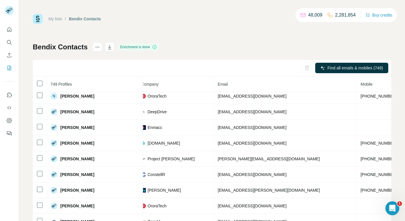
scroll to position [129, 152]
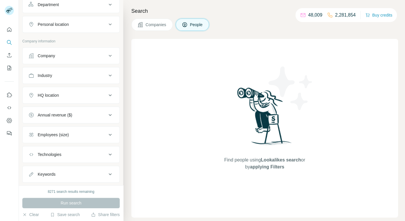
scroll to position [84, 0]
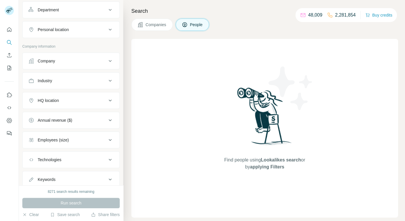
click at [93, 69] on ul "Company Industry HQ location Annual revenue ($) Employees (size) Technologies K…" at bounding box center [71, 120] width 98 height 135
click at [93, 63] on button "Company" at bounding box center [71, 61] width 97 height 14
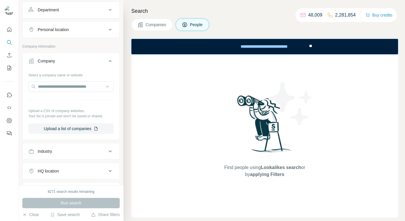
scroll to position [0, 0]
click at [66, 126] on button "Upload a list of companies" at bounding box center [70, 128] width 85 height 10
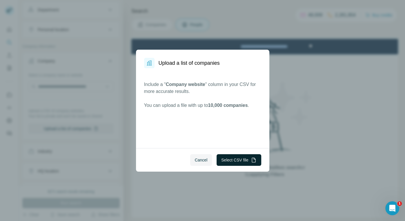
click at [223, 156] on button "Select CSV file" at bounding box center [239, 160] width 44 height 12
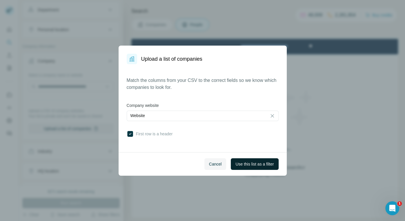
click at [255, 163] on span "Use this list as a filter" at bounding box center [255, 164] width 38 height 6
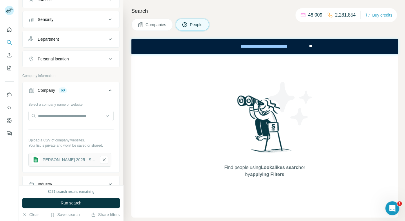
scroll to position [49, 0]
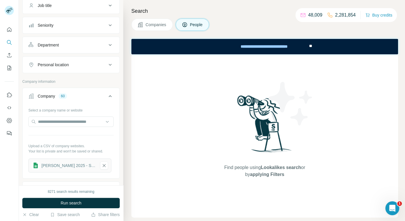
click at [99, 63] on div "Personal location" at bounding box center [67, 65] width 78 height 6
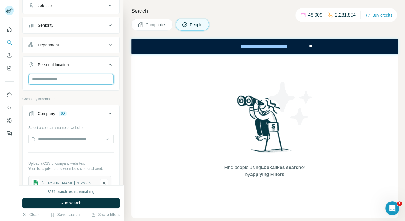
click at [73, 77] on input "text" at bounding box center [70, 79] width 85 height 10
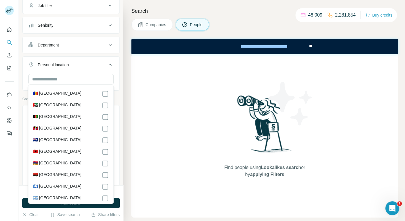
click at [112, 64] on icon at bounding box center [110, 64] width 7 height 7
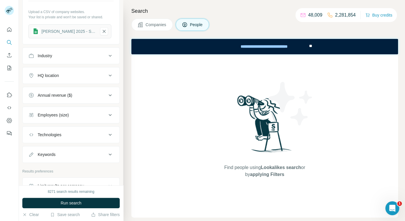
scroll to position [176, 0]
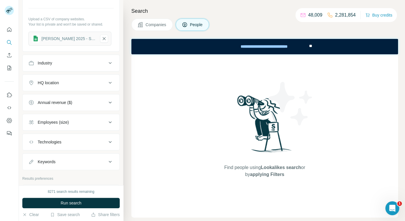
click at [72, 80] on div "HQ location" at bounding box center [67, 83] width 78 height 6
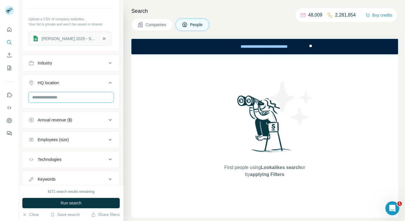
click at [66, 93] on input "text" at bounding box center [70, 97] width 85 height 10
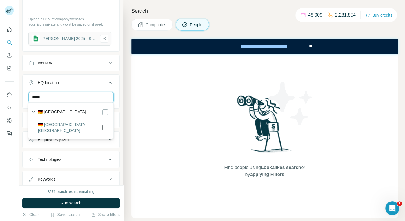
type input "*****"
click at [112, 82] on icon at bounding box center [110, 82] width 7 height 7
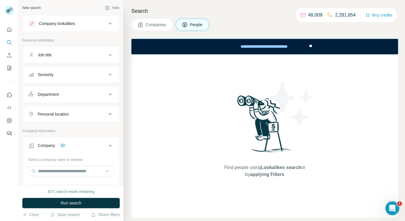
click at [80, 107] on button "Personal location" at bounding box center [71, 114] width 97 height 14
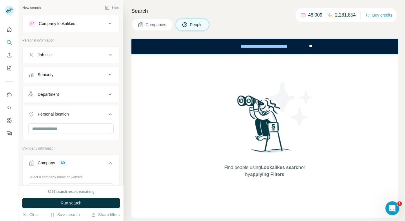
click at [72, 118] on button "Personal location" at bounding box center [71, 115] width 97 height 16
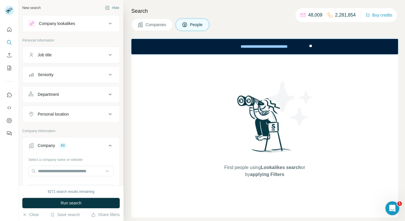
click at [71, 120] on button "Personal location" at bounding box center [71, 114] width 97 height 14
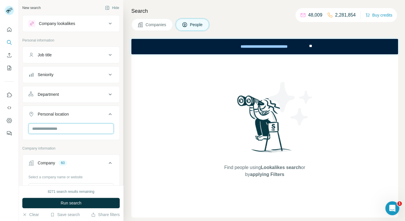
click at [64, 126] on input "text" at bounding box center [70, 128] width 85 height 10
